Goal: Task Accomplishment & Management: Manage account settings

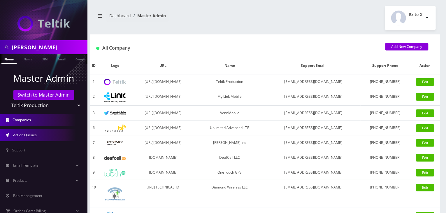
click at [33, 132] on span "Action Queues" at bounding box center [25, 134] width 24 height 5
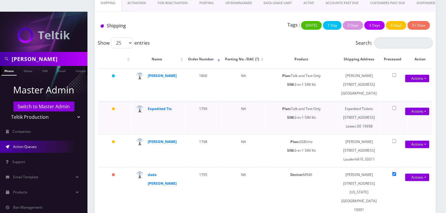
scroll to position [24, 0]
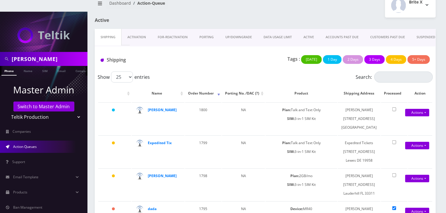
drag, startPoint x: 68, startPoint y: 103, endPoint x: 52, endPoint y: 102, distance: 15.8
click at [68, 111] on select "Teltik Production My Link Mobile VennMobile Unlimited Advanced LTE Rexing Inc D…" at bounding box center [44, 116] width 74 height 11
select select "13"
click at [7, 111] on select "Teltik Production My Link Mobile VennMobile Unlimited Advanced LTE Rexing Inc D…" at bounding box center [44, 116] width 74 height 11
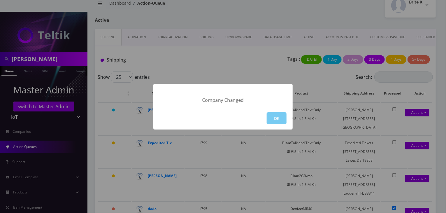
click at [274, 116] on button "OK" at bounding box center [276, 118] width 20 height 12
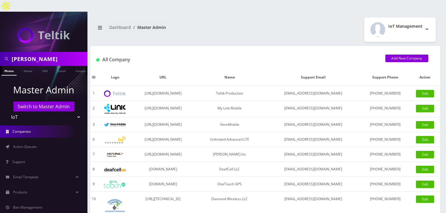
scroll to position [0, 3]
click at [38, 140] on link "Action Queues" at bounding box center [43, 146] width 87 height 12
